Goal: Download file/media

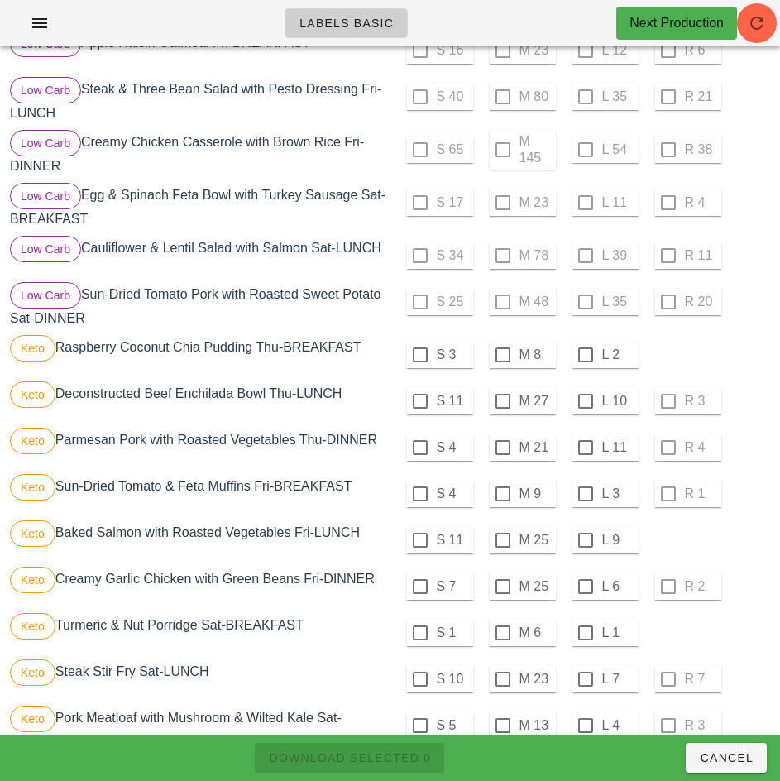
scroll to position [778, 0]
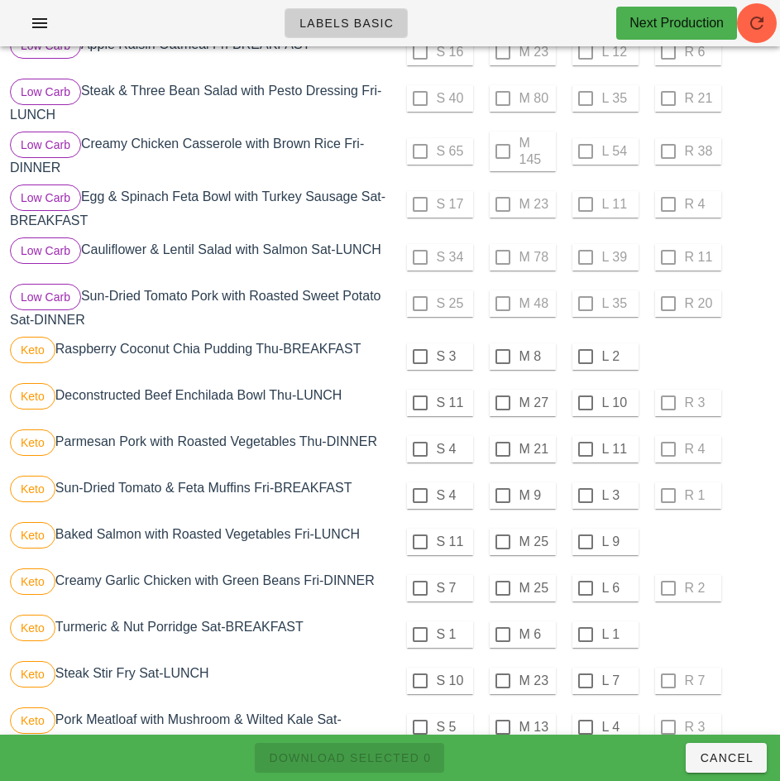
click at [419, 350] on div at bounding box center [420, 356] width 28 height 28
checkbox input "true"
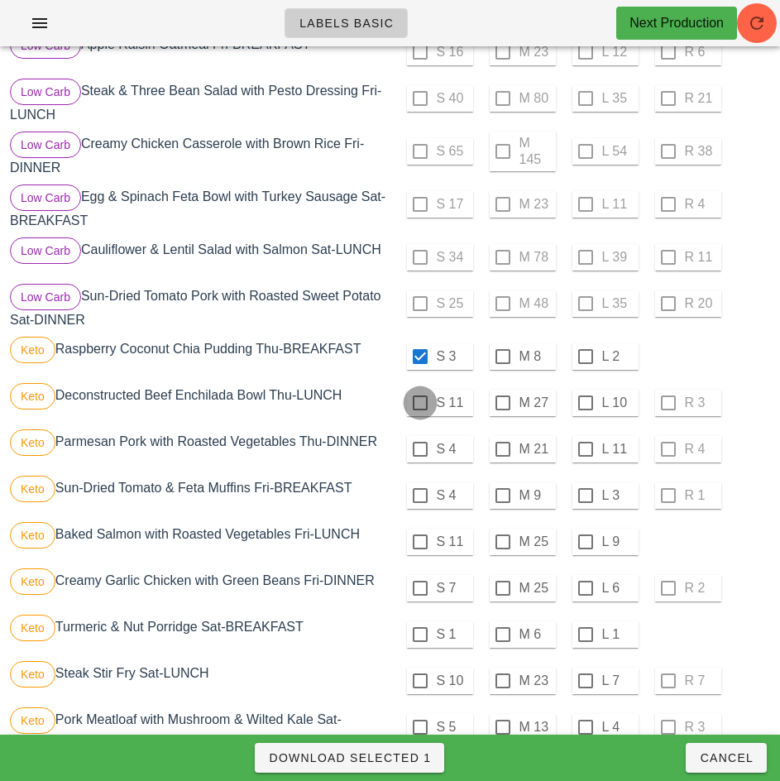
click at [419, 397] on div at bounding box center [420, 403] width 28 height 28
checkbox input "true"
click at [419, 442] on div at bounding box center [420, 449] width 28 height 28
checkbox input "true"
click at [419, 489] on div at bounding box center [420, 495] width 28 height 28
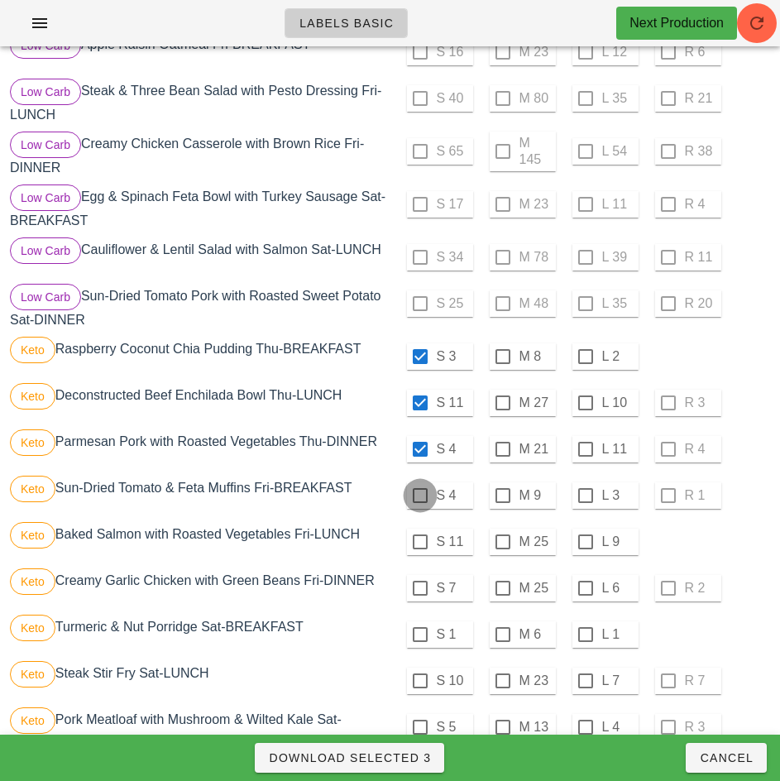
checkbox input "true"
click at [422, 533] on div at bounding box center [420, 542] width 28 height 28
checkbox input "true"
click at [419, 582] on div at bounding box center [420, 588] width 28 height 28
checkbox input "true"
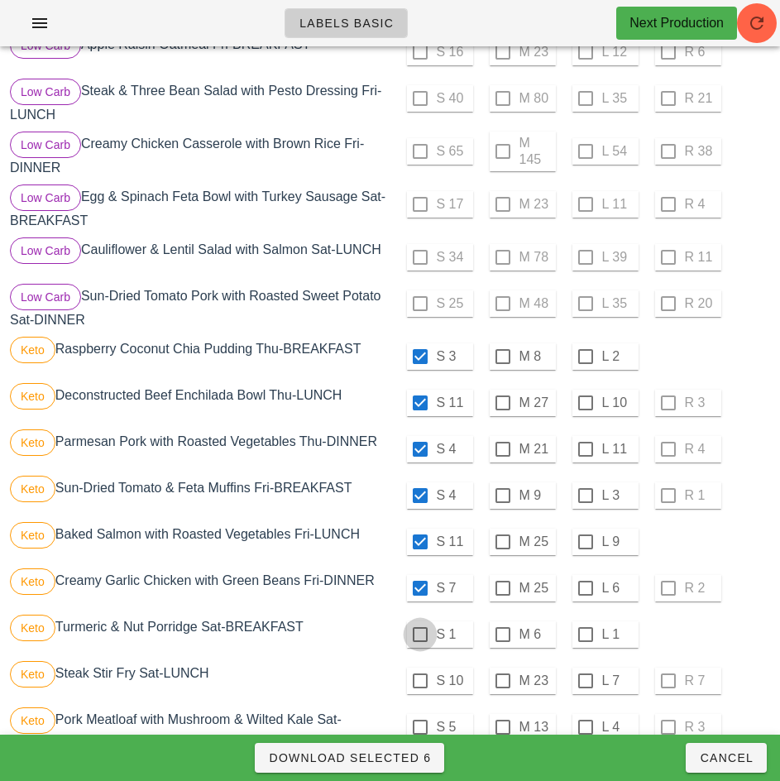
click at [419, 627] on div at bounding box center [420, 634] width 28 height 28
checkbox input "true"
click at [419, 674] on div at bounding box center [420, 681] width 28 height 28
checkbox input "true"
click at [419, 720] on div at bounding box center [420, 727] width 28 height 28
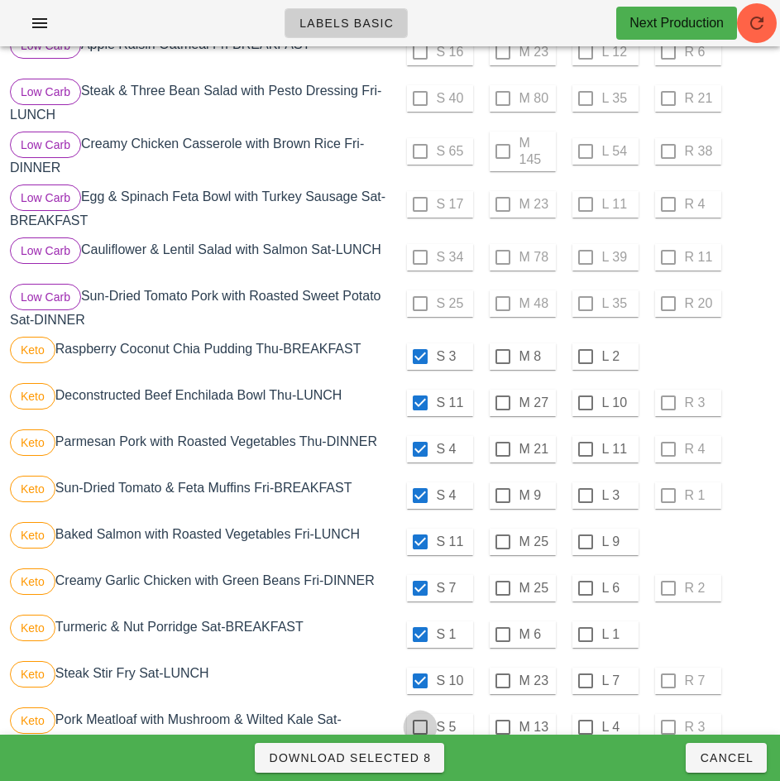
checkbox input "true"
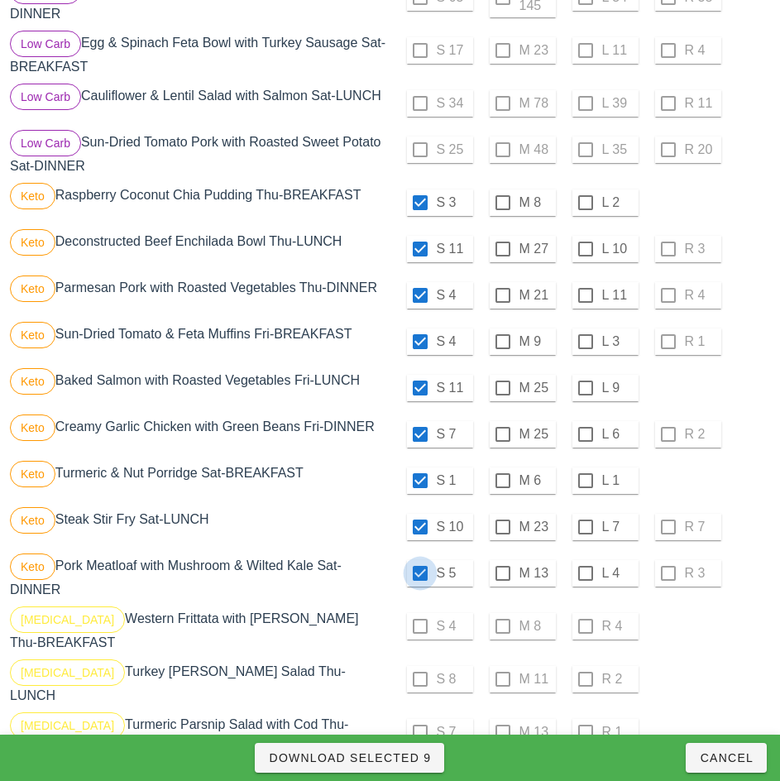
scroll to position [933, 0]
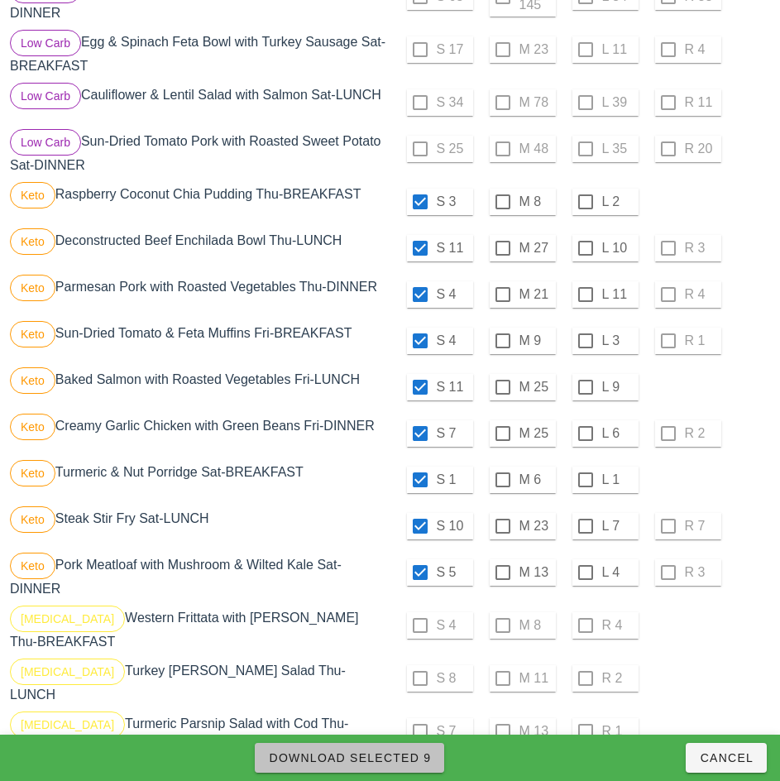
click at [399, 759] on span "Download Selected 9" at bounding box center [349, 757] width 163 height 13
checkbox input "false"
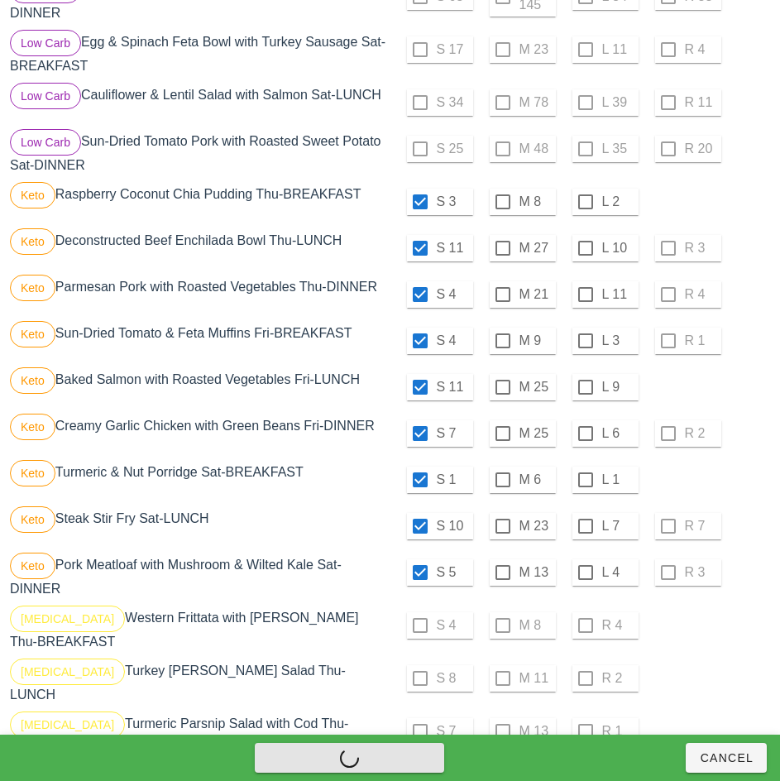
checkbox input "false"
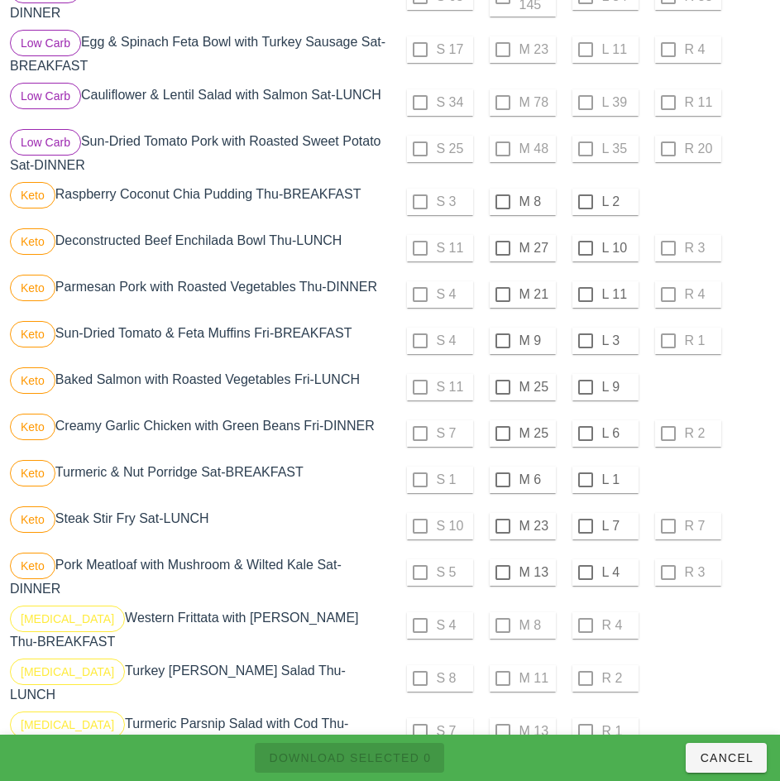
click at [585, 195] on div at bounding box center [585, 202] width 28 height 28
checkbox input "true"
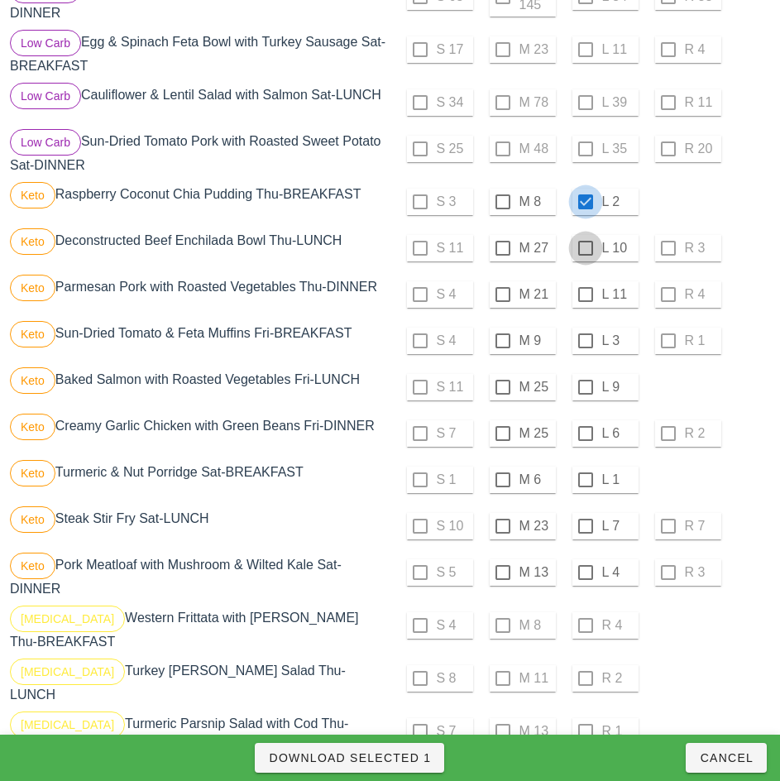
click at [585, 241] on div at bounding box center [585, 248] width 28 height 28
checkbox input "true"
click at [585, 288] on div at bounding box center [585, 294] width 28 height 28
checkbox input "true"
click at [585, 334] on div at bounding box center [585, 341] width 28 height 28
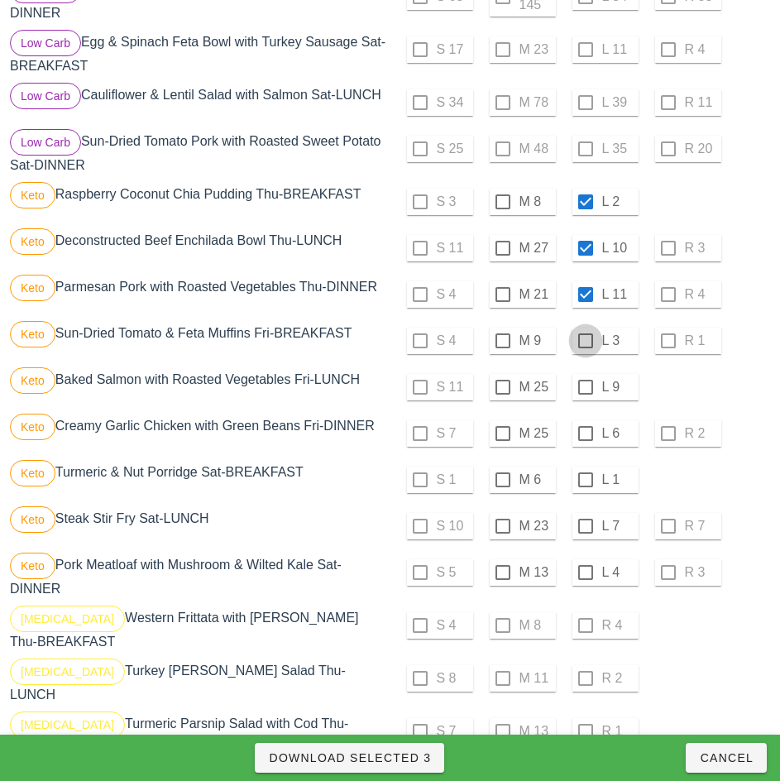
checkbox input "true"
click at [585, 380] on div at bounding box center [585, 387] width 28 height 28
checkbox input "true"
click at [585, 427] on div at bounding box center [585, 433] width 28 height 28
checkbox input "true"
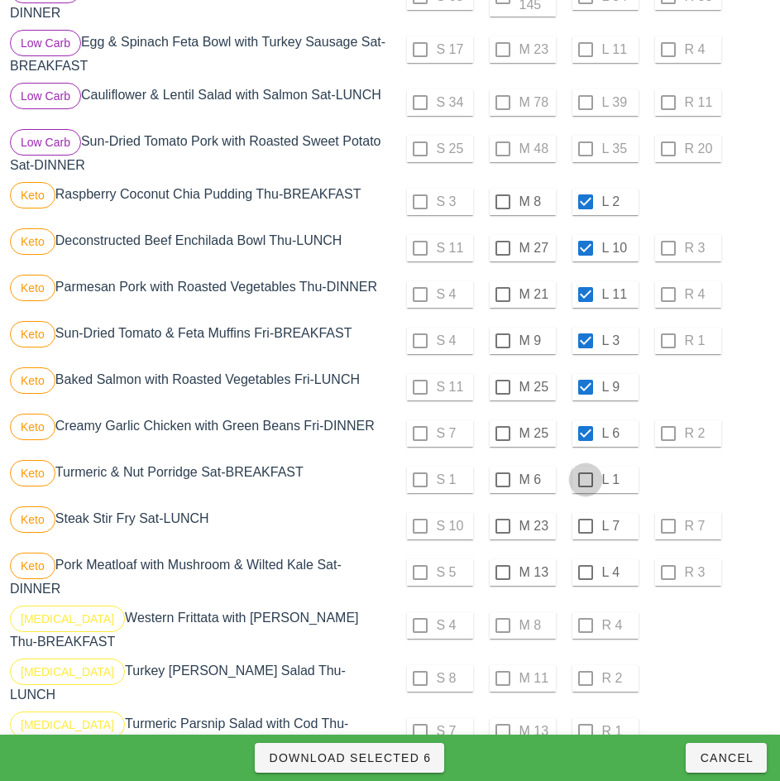
click at [587, 471] on div at bounding box center [585, 480] width 28 height 28
checkbox input "true"
click at [585, 519] on div at bounding box center [585, 526] width 28 height 28
checkbox input "true"
click at [585, 566] on div at bounding box center [585, 572] width 28 height 28
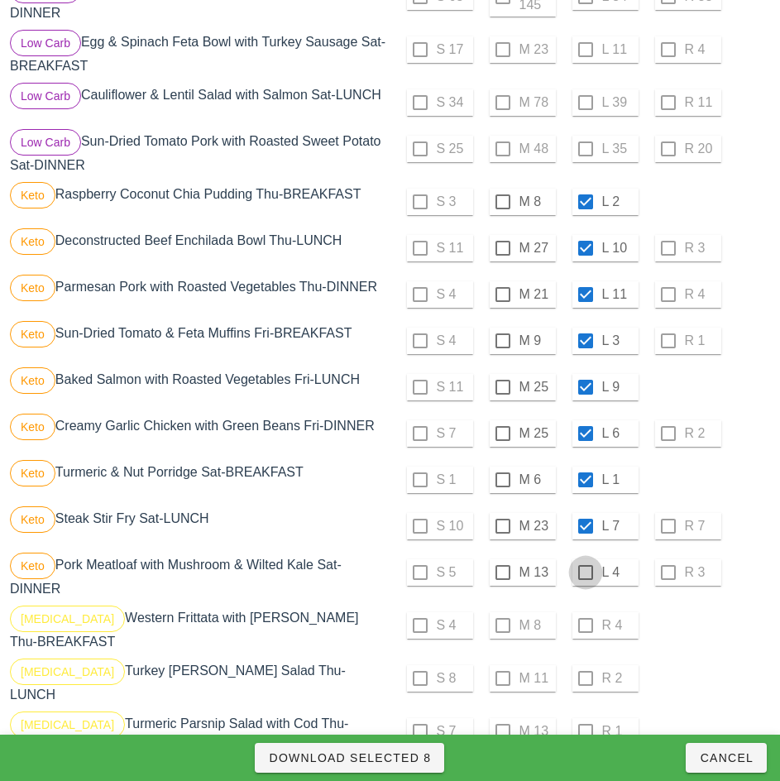
checkbox input "true"
click at [413, 762] on span "Download Selected 9" at bounding box center [349, 757] width 163 height 13
checkbox input "false"
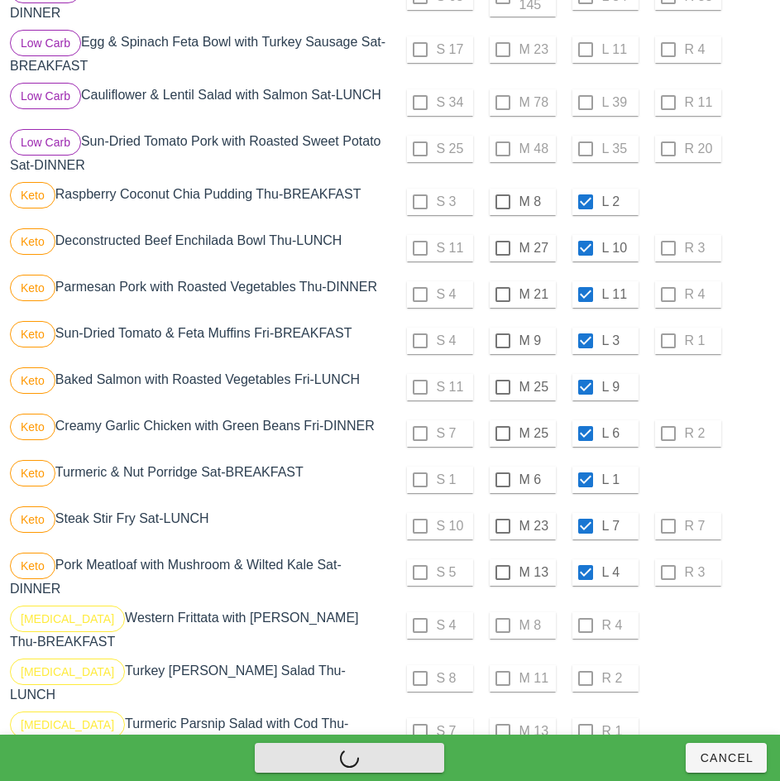
checkbox input "false"
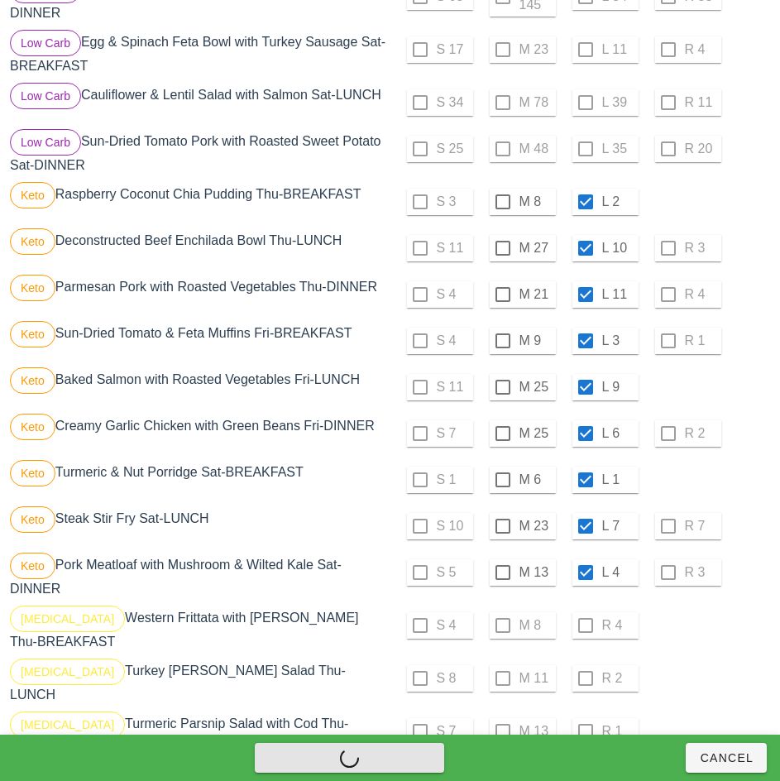
checkbox input "false"
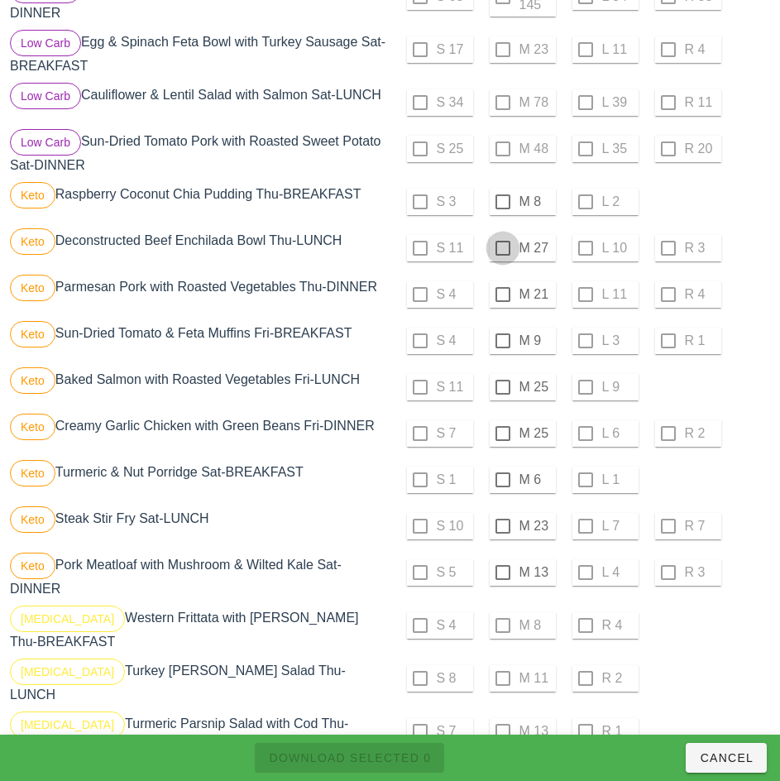
click at [503, 195] on div at bounding box center [503, 202] width 28 height 28
click at [500, 242] on div at bounding box center [503, 248] width 28 height 28
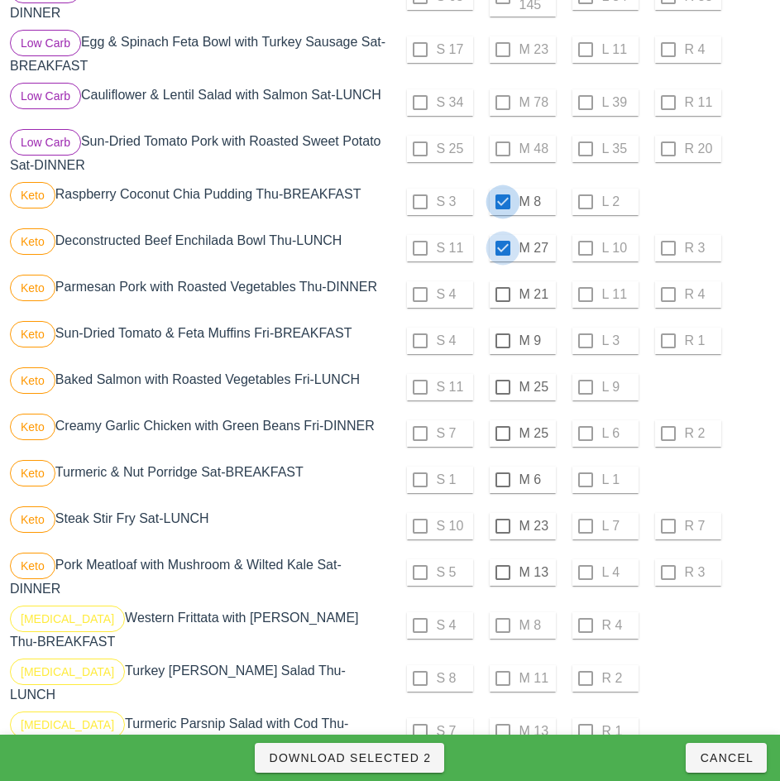
checkbox input "true"
click at [500, 290] on div at bounding box center [503, 294] width 28 height 28
checkbox input "true"
click at [502, 334] on div at bounding box center [503, 341] width 28 height 28
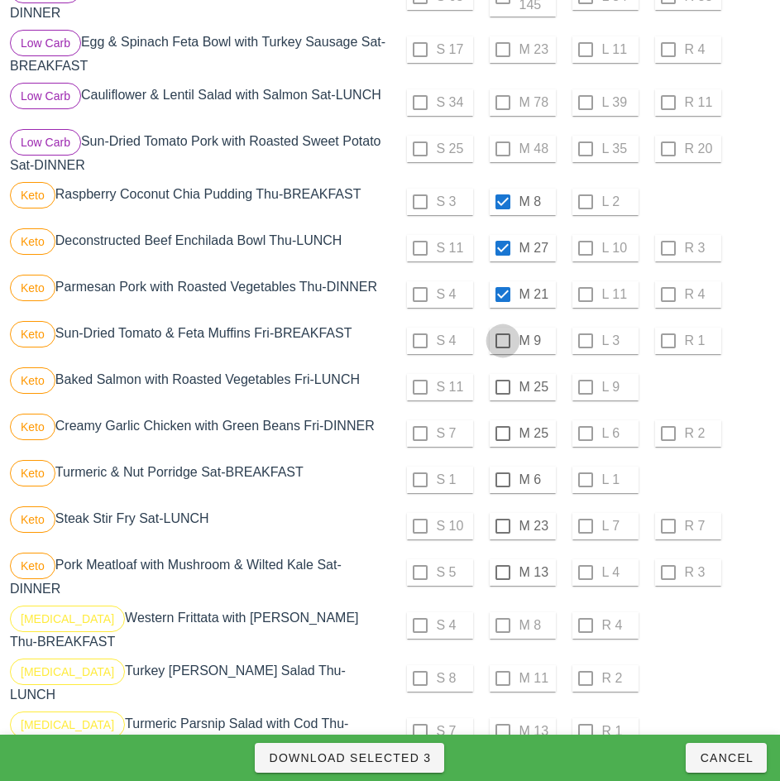
checkbox input "true"
click at [500, 382] on div at bounding box center [503, 387] width 28 height 28
checkbox input "true"
click at [500, 428] on div at bounding box center [503, 433] width 28 height 28
checkbox input "true"
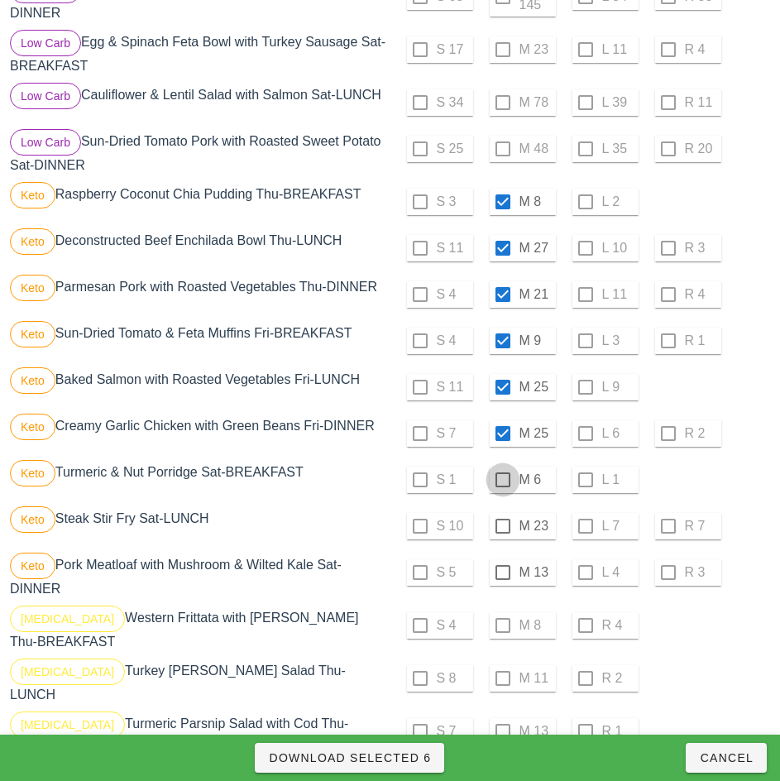
click at [503, 471] on div at bounding box center [503, 480] width 28 height 28
checkbox input "true"
click at [502, 519] on div at bounding box center [503, 526] width 28 height 28
checkbox input "true"
click at [502, 566] on div at bounding box center [503, 572] width 28 height 28
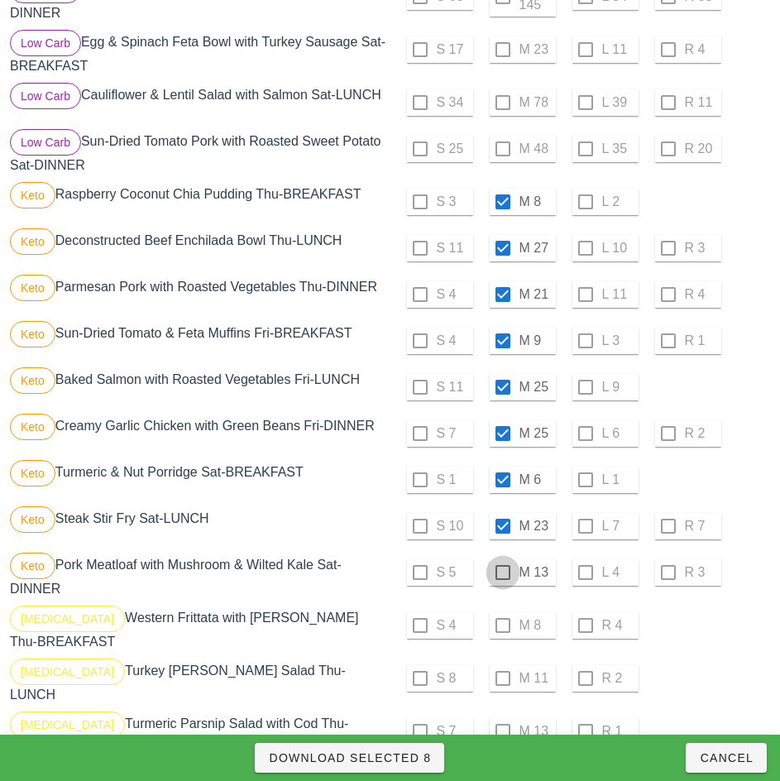
checkbox input "true"
click at [426, 755] on span "Download Selected 9" at bounding box center [349, 757] width 163 height 13
checkbox input "false"
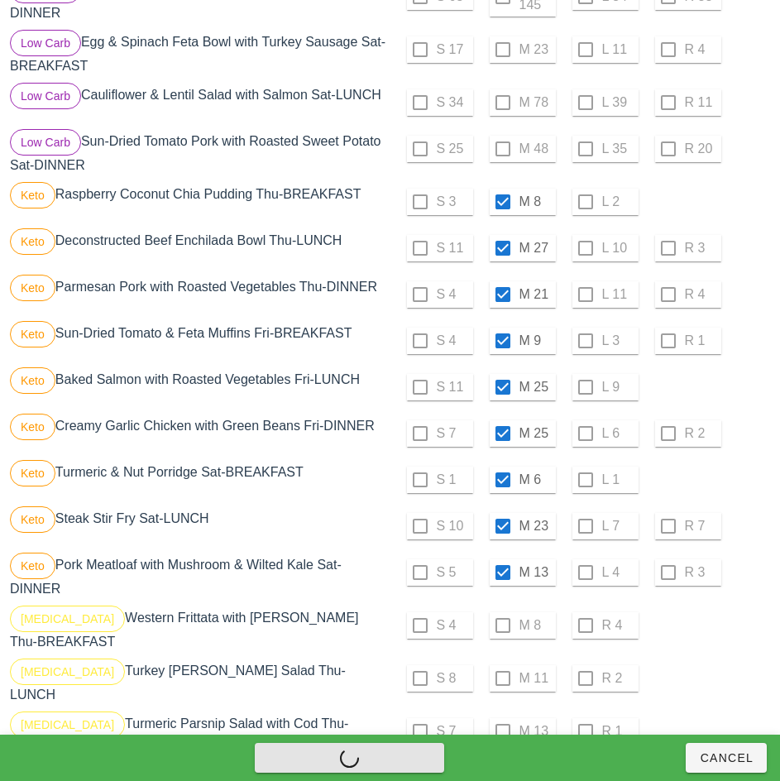
checkbox input "false"
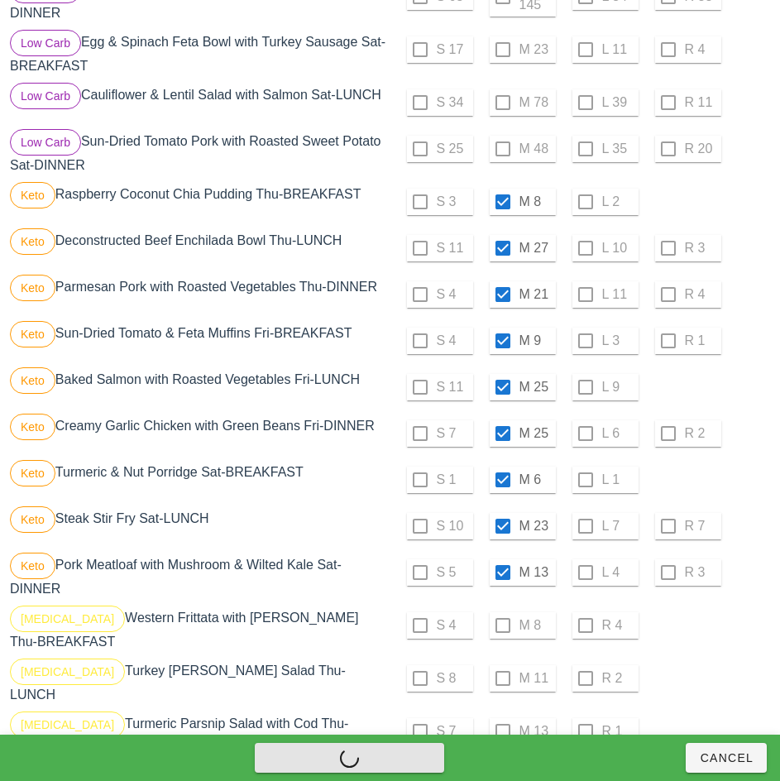
checkbox input "false"
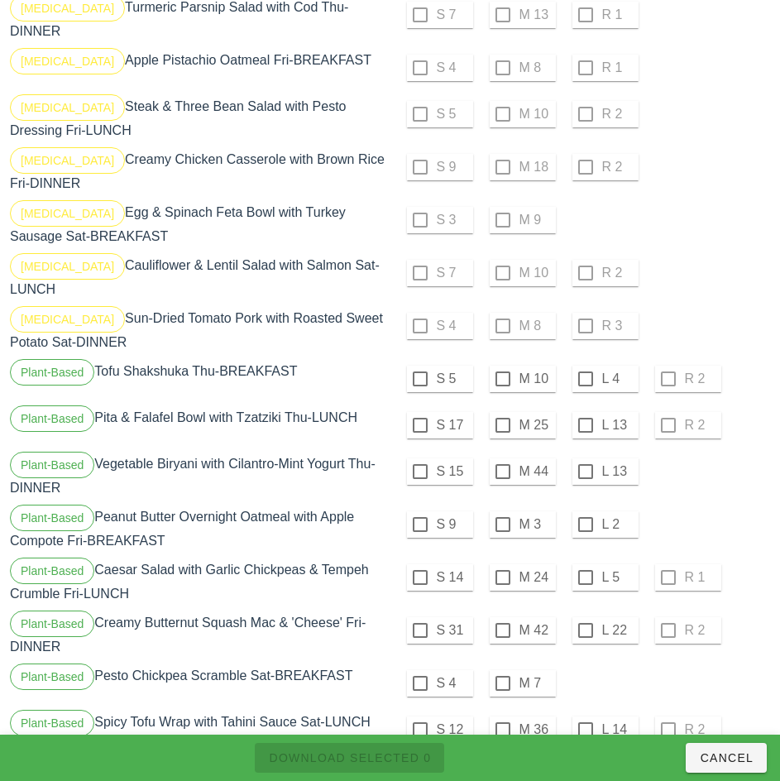
scroll to position [1713, 0]
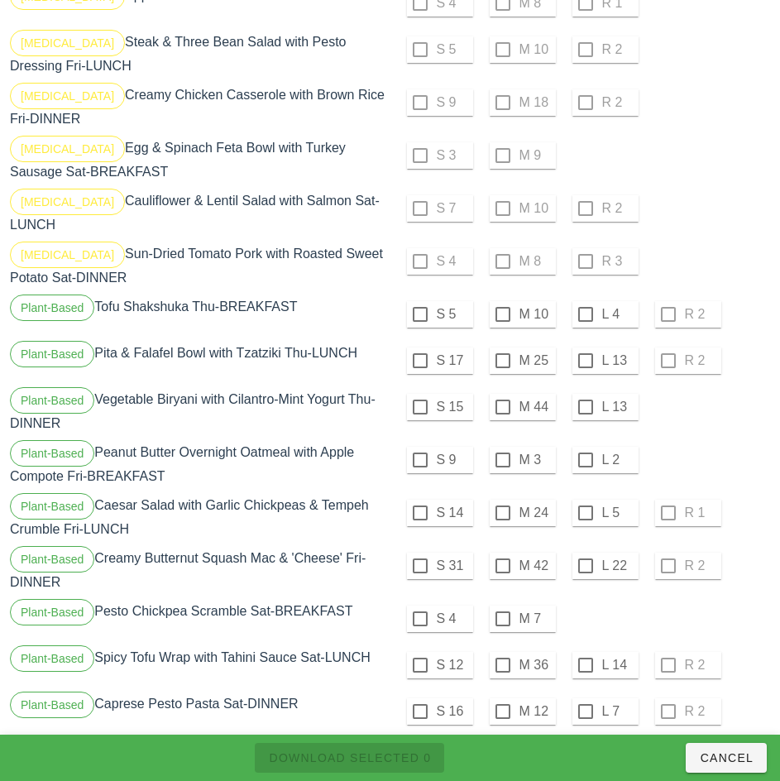
click at [419, 300] on div at bounding box center [420, 314] width 28 height 28
click at [417, 346] on div at bounding box center [420, 360] width 28 height 28
checkbox input "true"
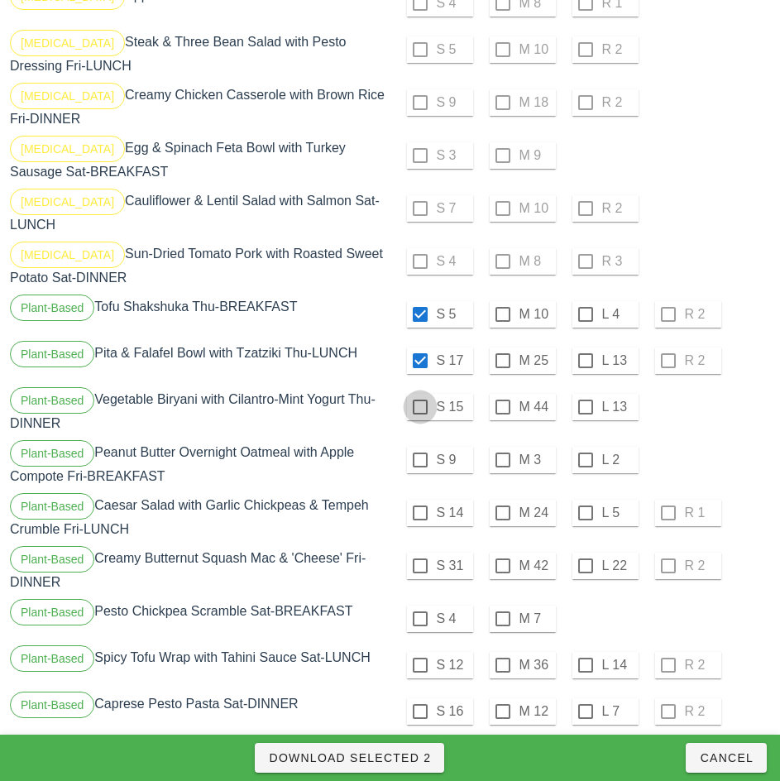
click at [420, 393] on div at bounding box center [420, 407] width 28 height 28
checkbox input "true"
click at [419, 446] on div at bounding box center [420, 460] width 28 height 28
checkbox input "true"
click at [419, 499] on div at bounding box center [420, 513] width 28 height 28
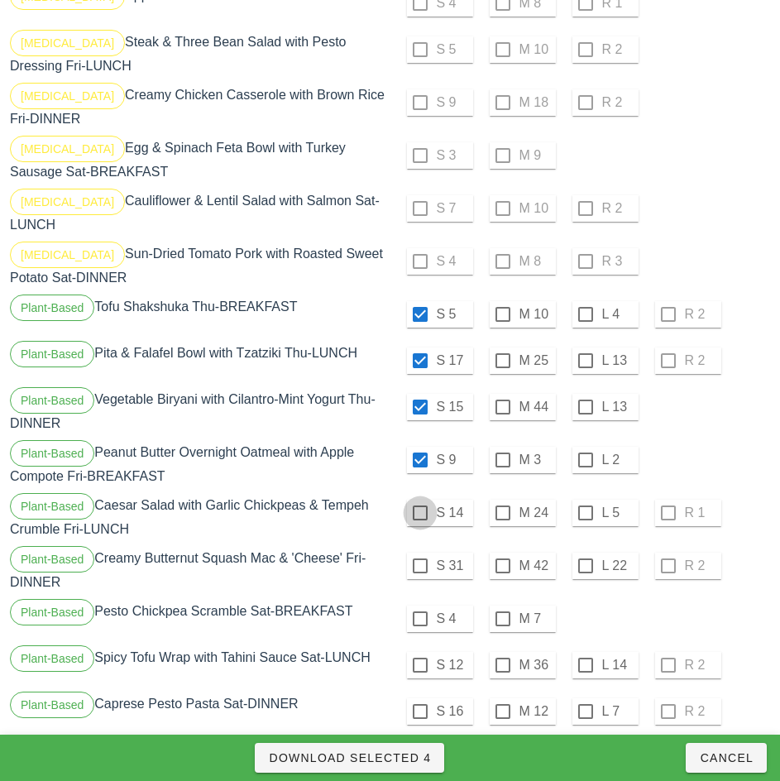
checkbox input "true"
click at [419, 552] on div at bounding box center [420, 566] width 28 height 28
checkbox input "true"
click at [419, 604] on div at bounding box center [420, 618] width 28 height 28
checkbox input "true"
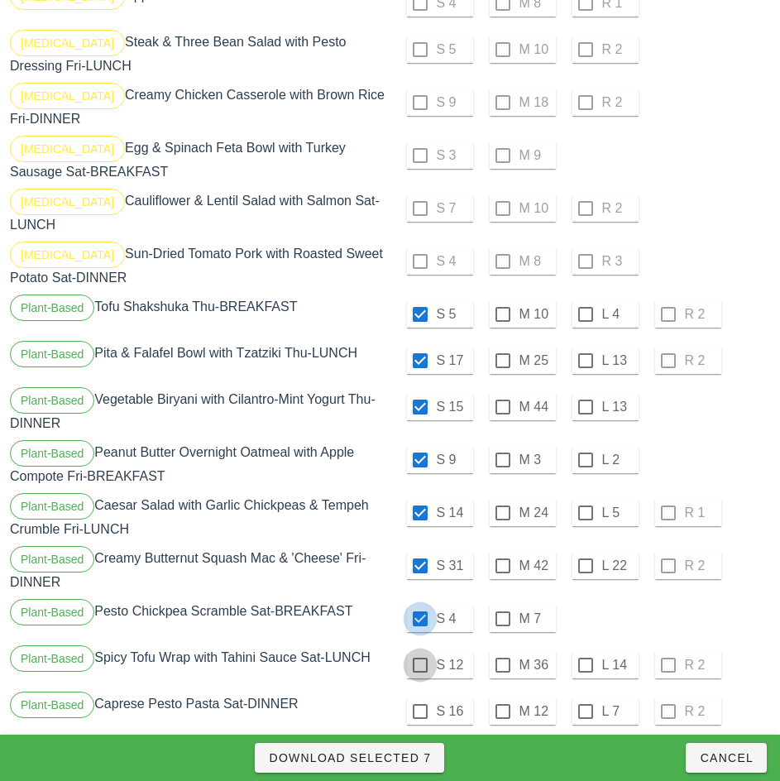
click at [419, 651] on div at bounding box center [420, 665] width 28 height 28
checkbox input "true"
click at [419, 697] on div at bounding box center [420, 711] width 28 height 28
checkbox input "true"
click at [416, 756] on span "Download Selected 9" at bounding box center [349, 757] width 163 height 13
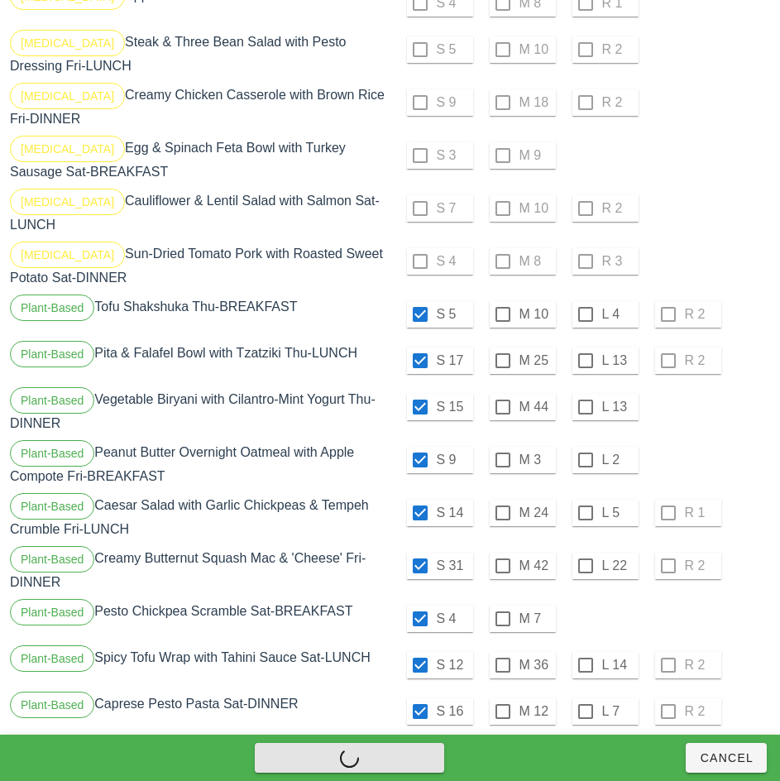
checkbox input "false"
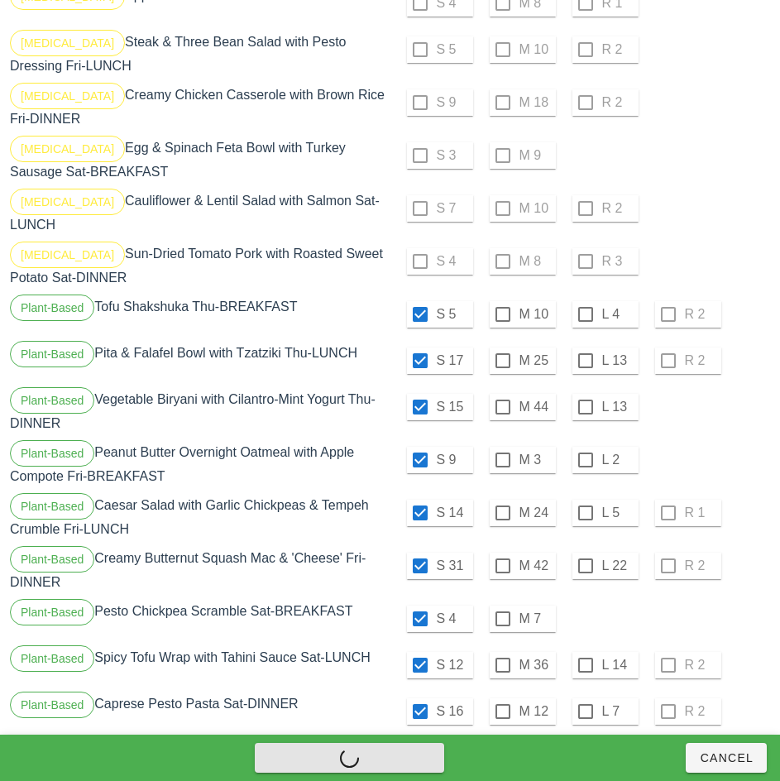
checkbox input "false"
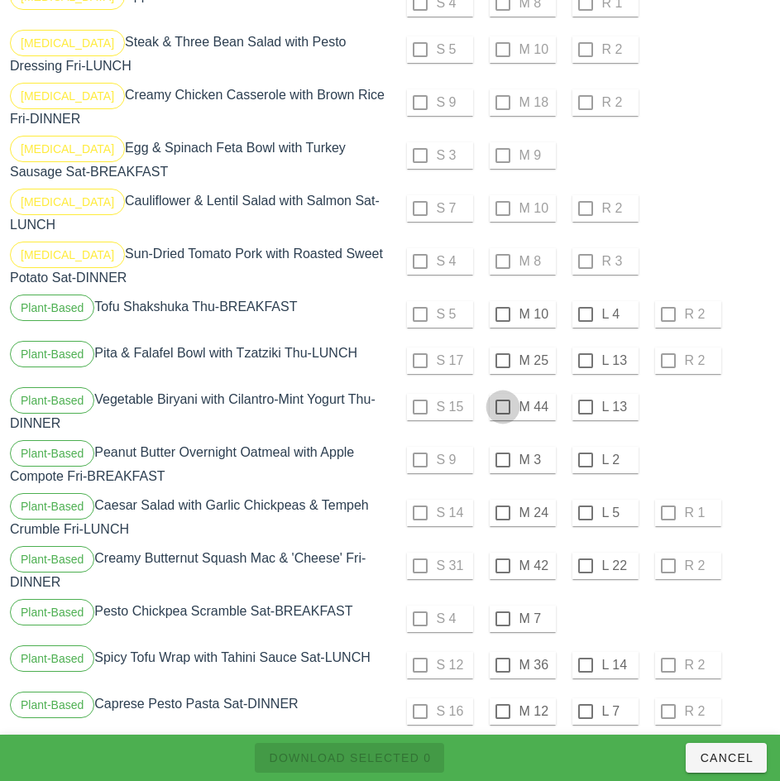
click at [502, 300] on div at bounding box center [503, 314] width 28 height 28
click at [504, 346] on div at bounding box center [503, 360] width 28 height 28
click at [508, 393] on div at bounding box center [503, 407] width 28 height 28
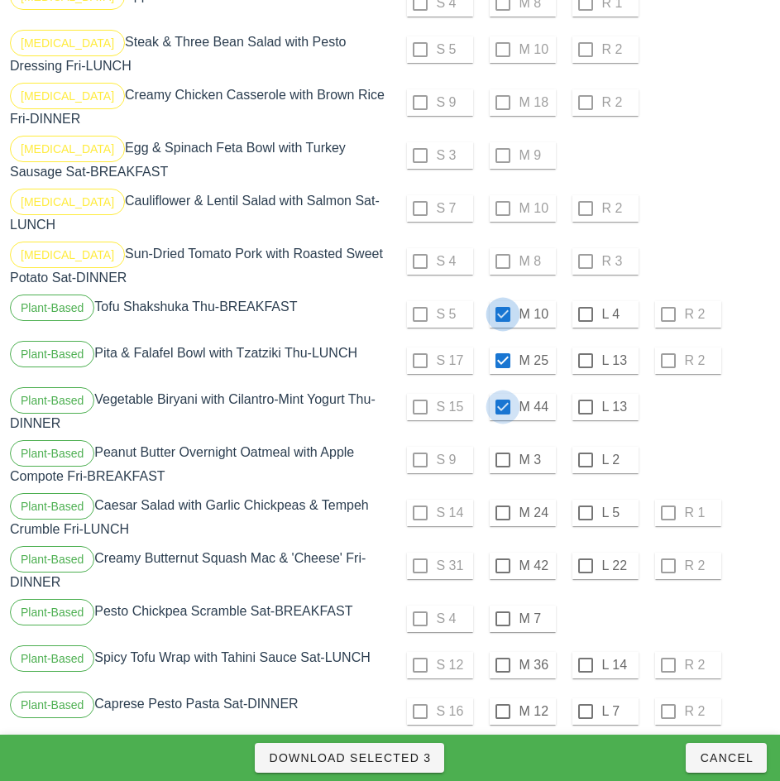
checkbox input "true"
click at [499, 446] on div at bounding box center [503, 460] width 28 height 28
click at [502, 499] on div at bounding box center [503, 513] width 28 height 28
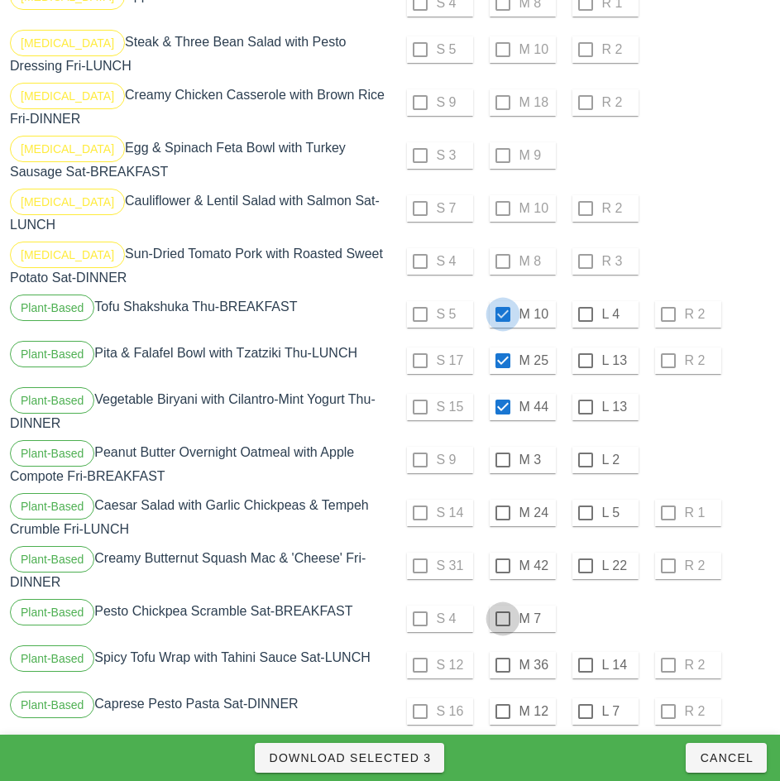
click at [499, 552] on div at bounding box center [503, 566] width 28 height 28
click at [505, 604] on div at bounding box center [503, 618] width 28 height 28
checkbox input "true"
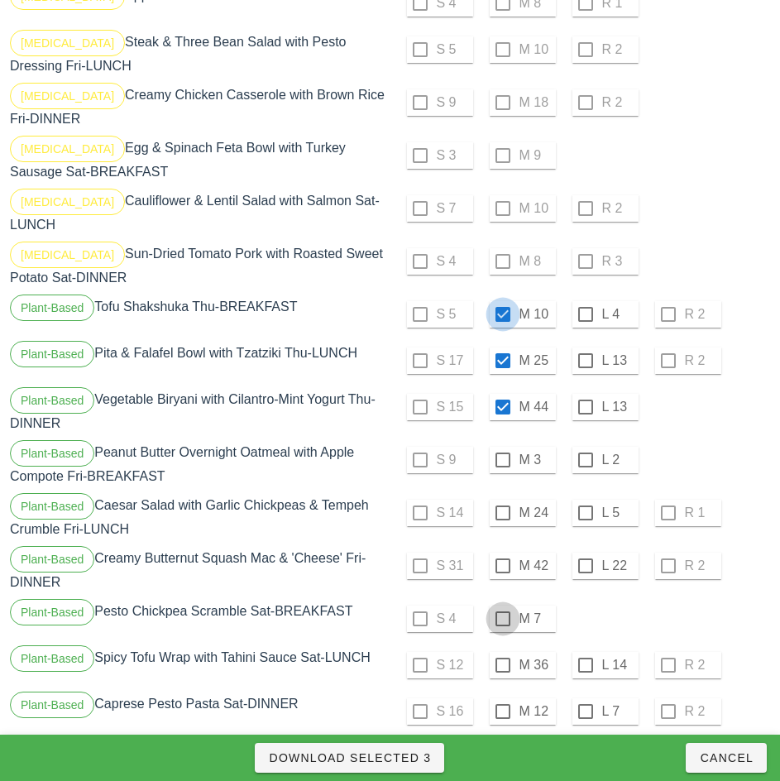
checkbox input "true"
click at [500, 651] on div at bounding box center [503, 665] width 28 height 28
click at [502, 697] on div at bounding box center [503, 711] width 28 height 28
checkbox input "true"
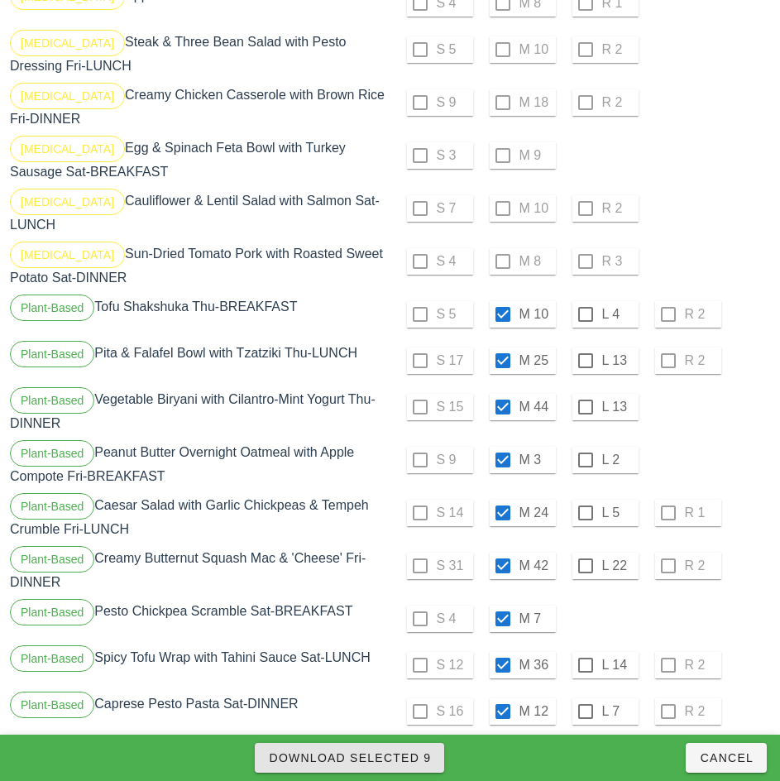
click at [346, 753] on span "Download Selected 9" at bounding box center [349, 757] width 163 height 13
checkbox input "false"
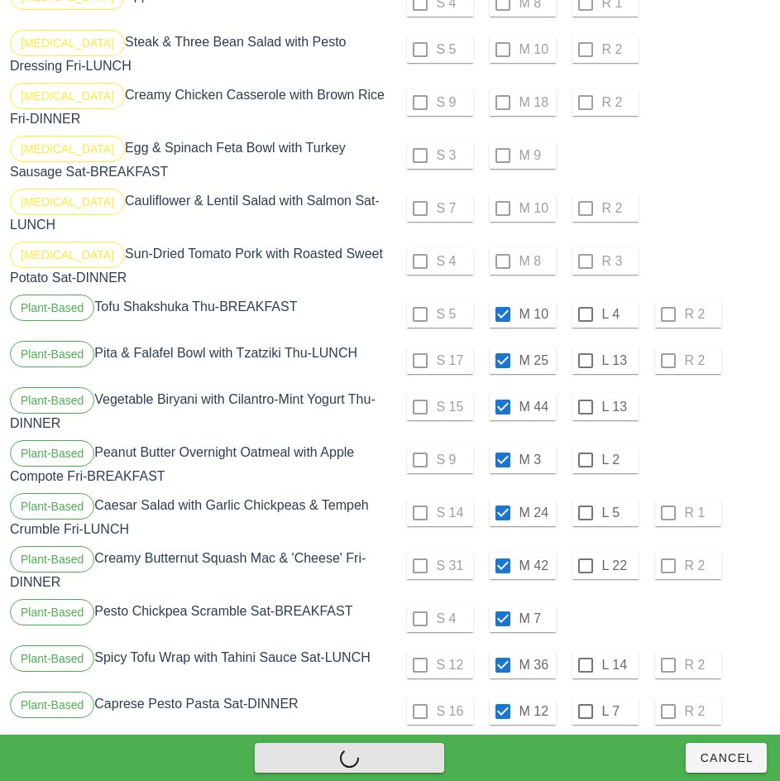
checkbox input "false"
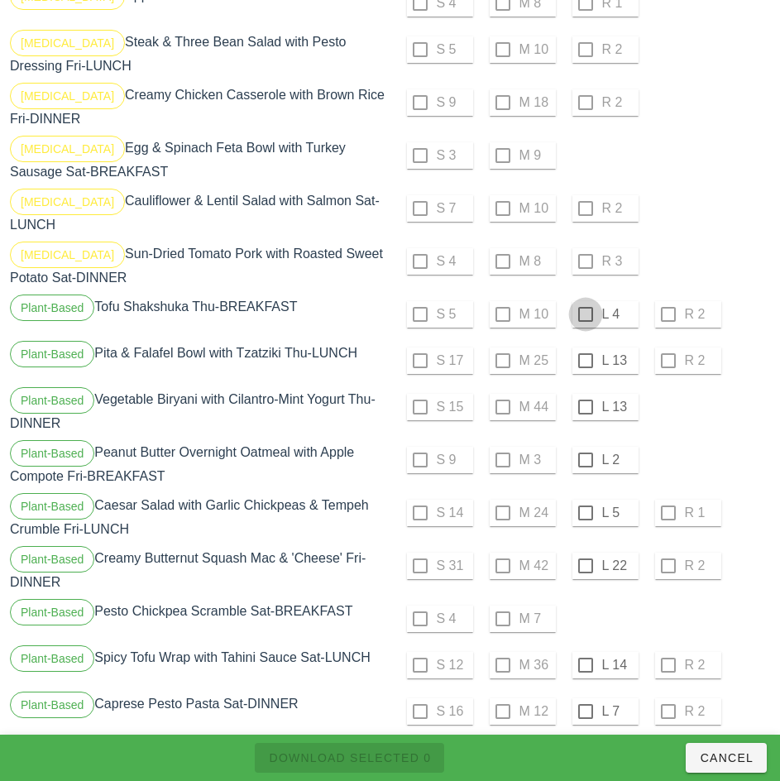
click at [585, 300] on div at bounding box center [585, 314] width 28 height 28
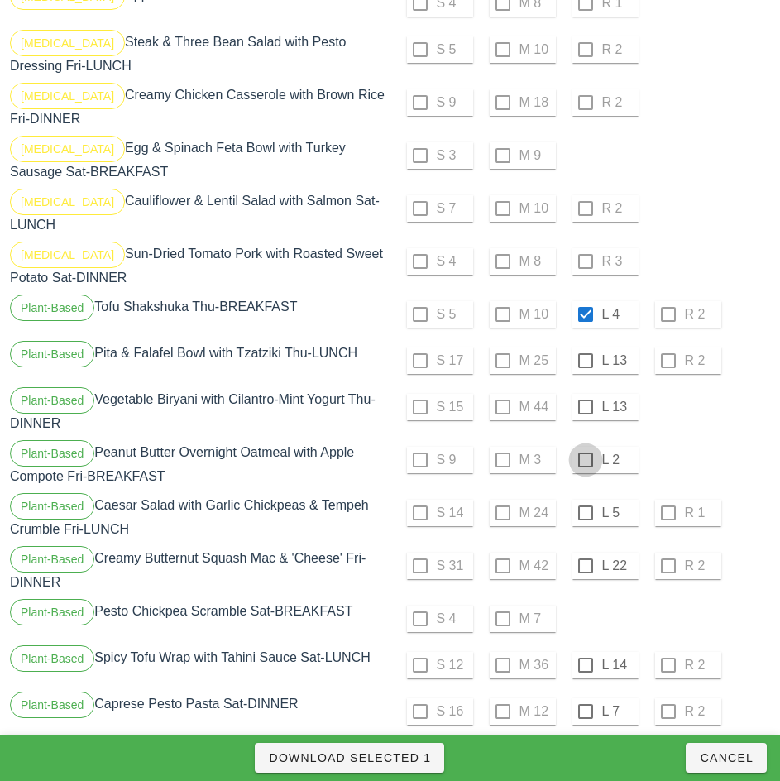
click at [582, 346] on div at bounding box center [585, 360] width 28 height 28
click at [585, 393] on div at bounding box center [585, 407] width 28 height 28
click at [585, 446] on div at bounding box center [585, 460] width 28 height 28
checkbox input "true"
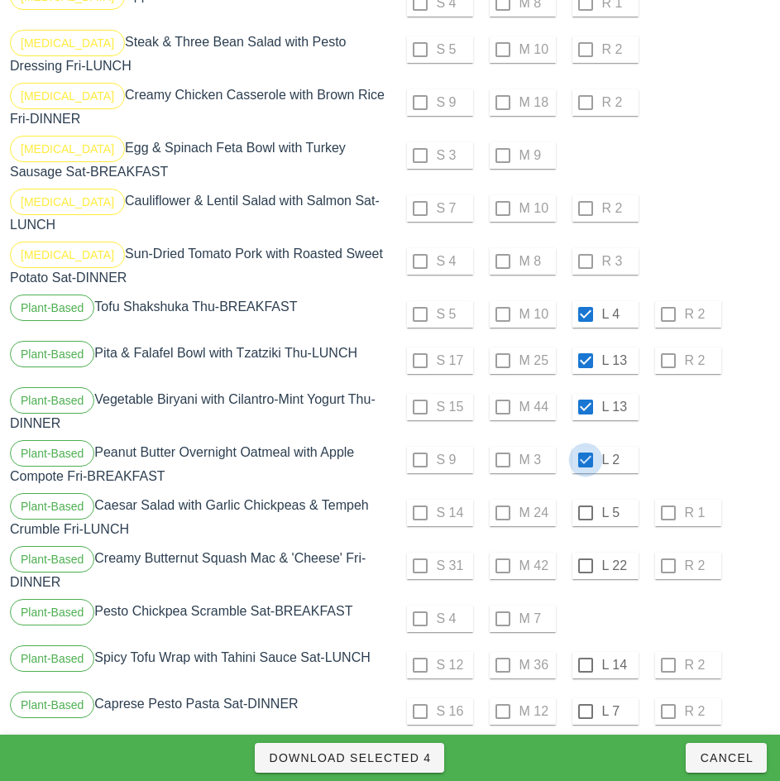
checkbox input "true"
click at [586, 499] on div at bounding box center [585, 513] width 28 height 28
click at [584, 552] on div at bounding box center [585, 566] width 28 height 28
click at [585, 651] on div at bounding box center [585, 665] width 28 height 28
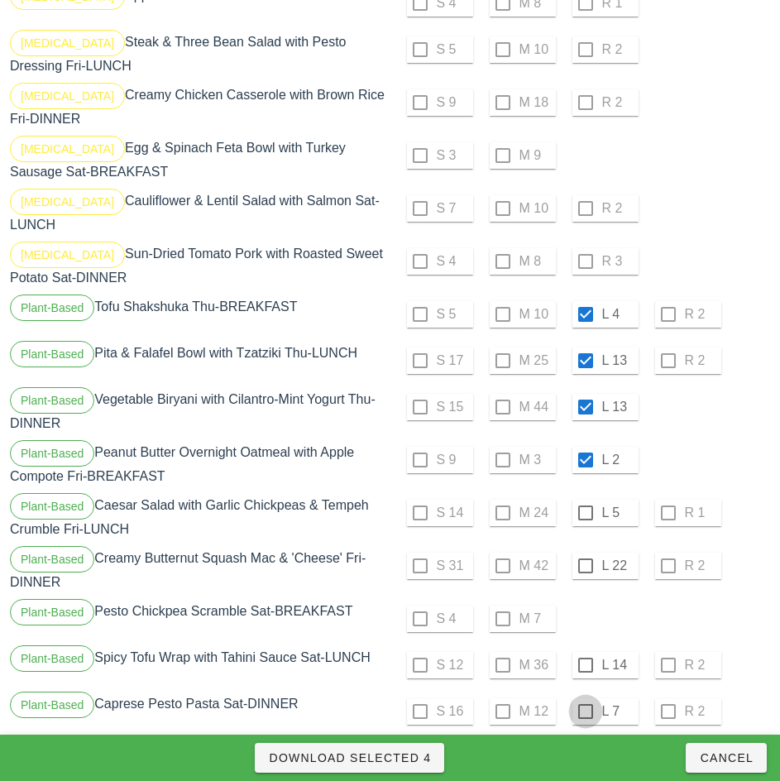
click at [585, 697] on div at bounding box center [585, 711] width 28 height 28
checkbox input "true"
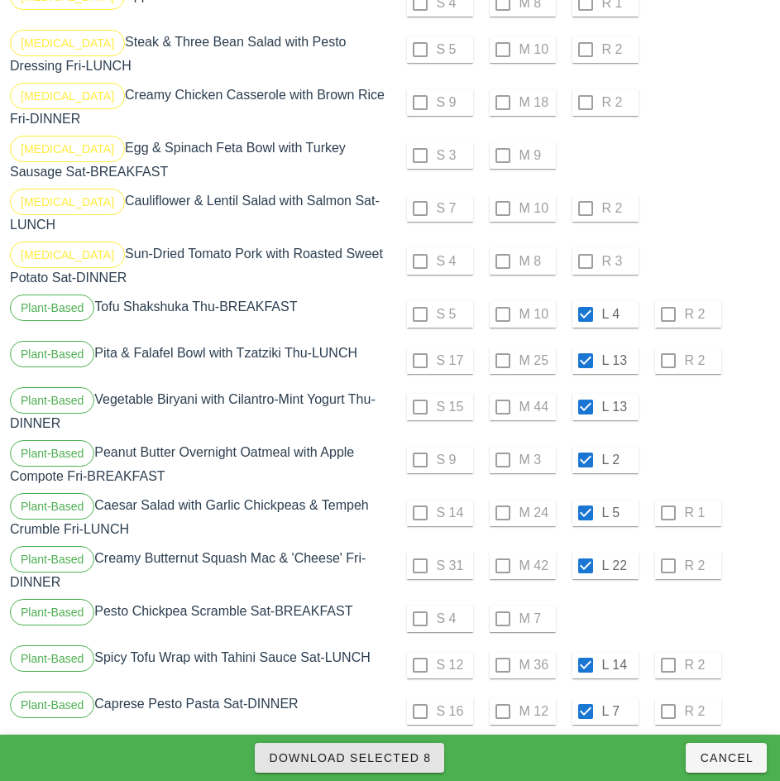
click at [366, 756] on span "Download Selected 8" at bounding box center [349, 757] width 163 height 13
checkbox input "false"
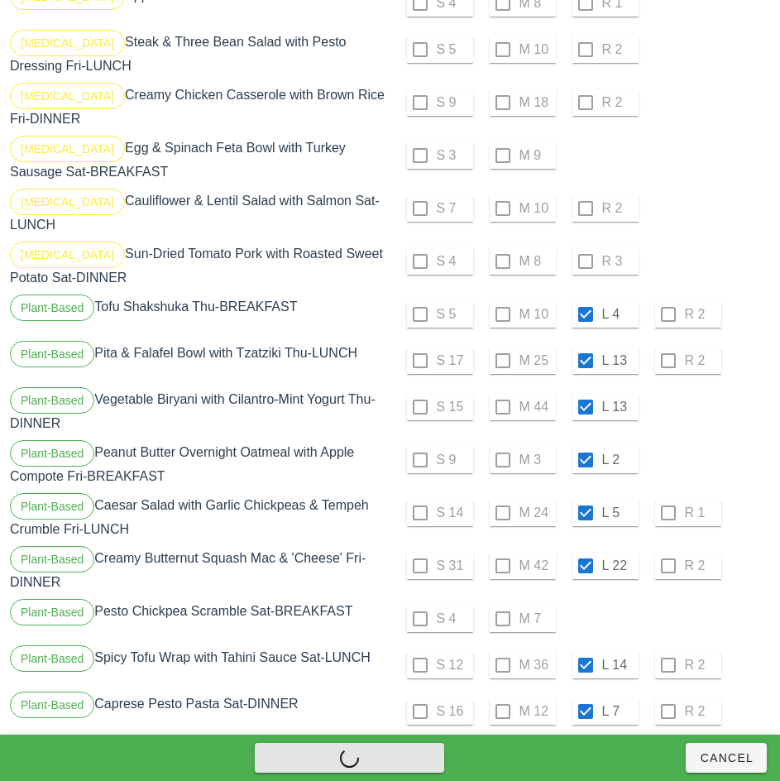
checkbox input "false"
